Goal: Communication & Community: Ask a question

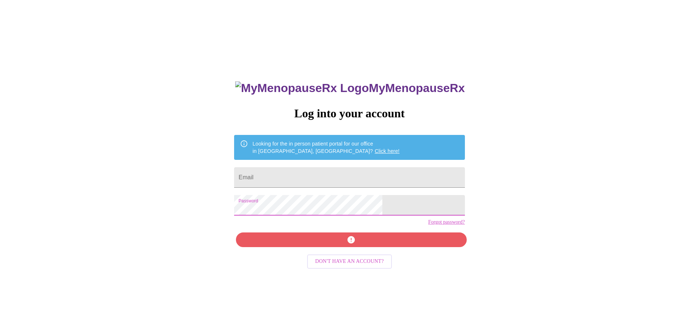
click at [366, 256] on div "MyMenopauseRx Log into your account Looking for the in person patient portal fo…" at bounding box center [349, 237] width 245 height 334
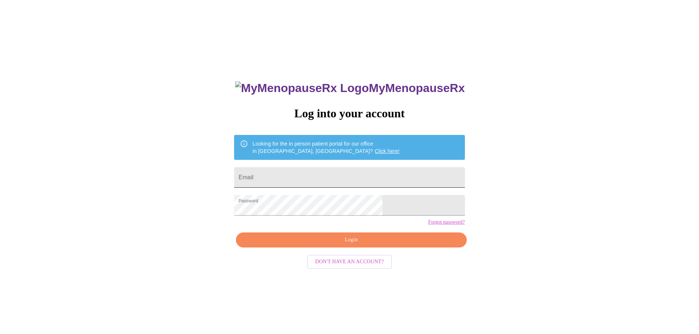
click at [343, 173] on input "Email" at bounding box center [349, 177] width 231 height 21
type input "[PERSON_NAME][EMAIL_ADDRESS][DOMAIN_NAME]"
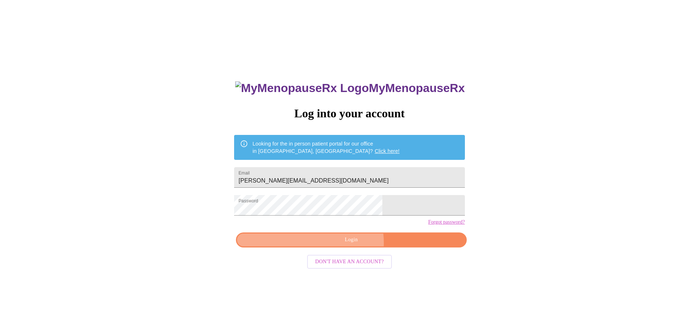
click at [338, 245] on span "Login" at bounding box center [352, 240] width 214 height 9
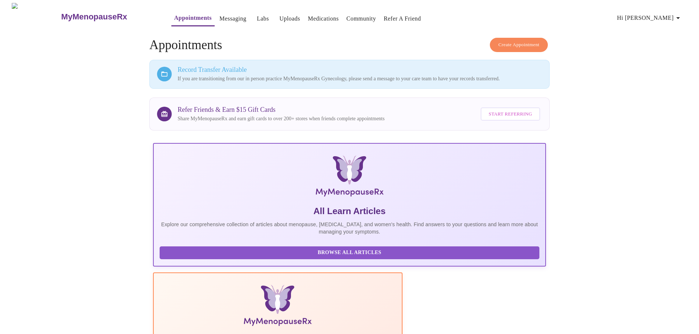
click at [220, 14] on link "Messaging" at bounding box center [233, 19] width 27 height 10
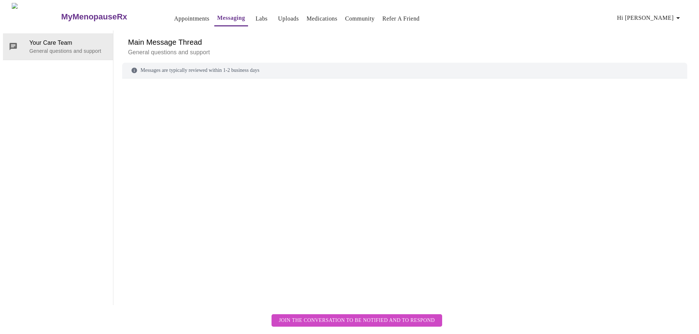
scroll to position [28, 0]
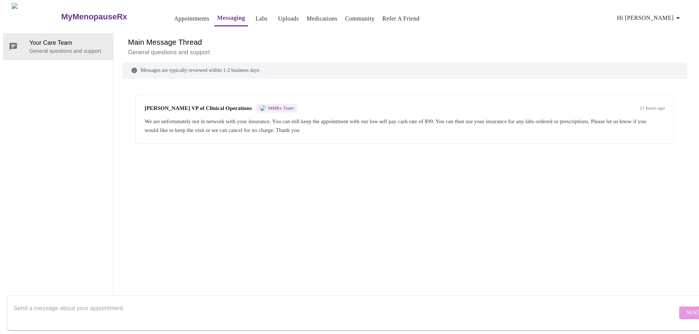
click at [308, 301] on textarea "Send a message about your appointment" at bounding box center [346, 312] width 664 height 23
drag, startPoint x: 569, startPoint y: 306, endPoint x: 560, endPoint y: 269, distance: 37.7
click at [560, 269] on div "Messages are typically reviewed within 1-2 business days [PERSON_NAME] VP of Cl…" at bounding box center [404, 184] width 565 height 243
type textarea "Please keep my appointment"
click at [687, 309] on span "Send" at bounding box center [694, 313] width 14 height 9
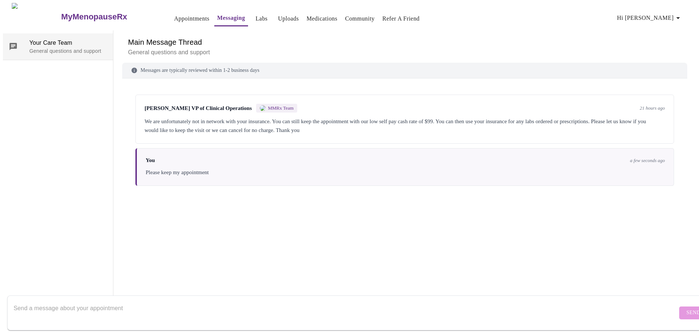
click at [71, 39] on span "Your Care Team" at bounding box center [68, 43] width 78 height 9
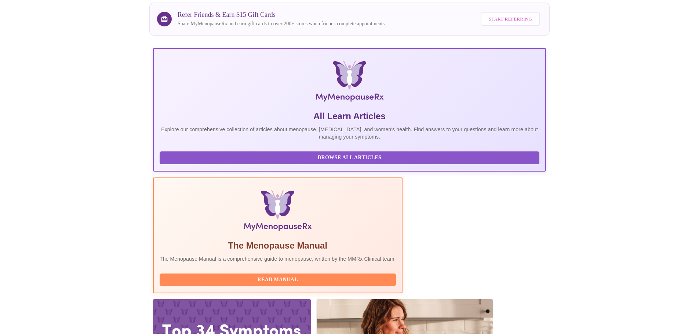
scroll to position [105, 0]
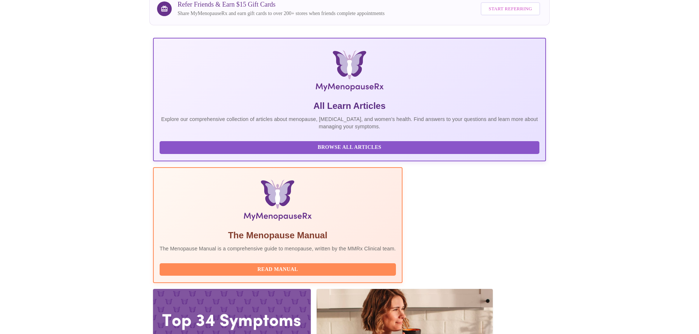
click at [493, 289] on div at bounding box center [405, 338] width 176 height 99
click at [404, 289] on div at bounding box center [405, 338] width 176 height 99
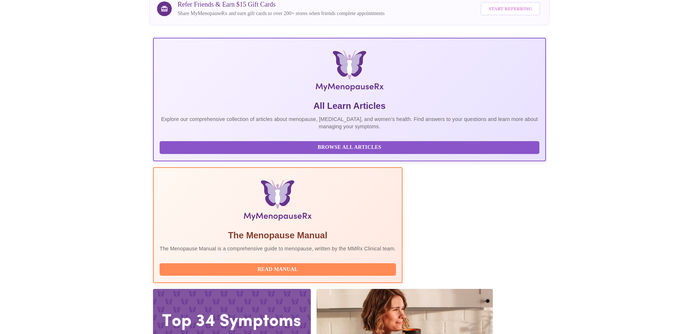
scroll to position [101, 0]
